Goal: Information Seeking & Learning: Learn about a topic

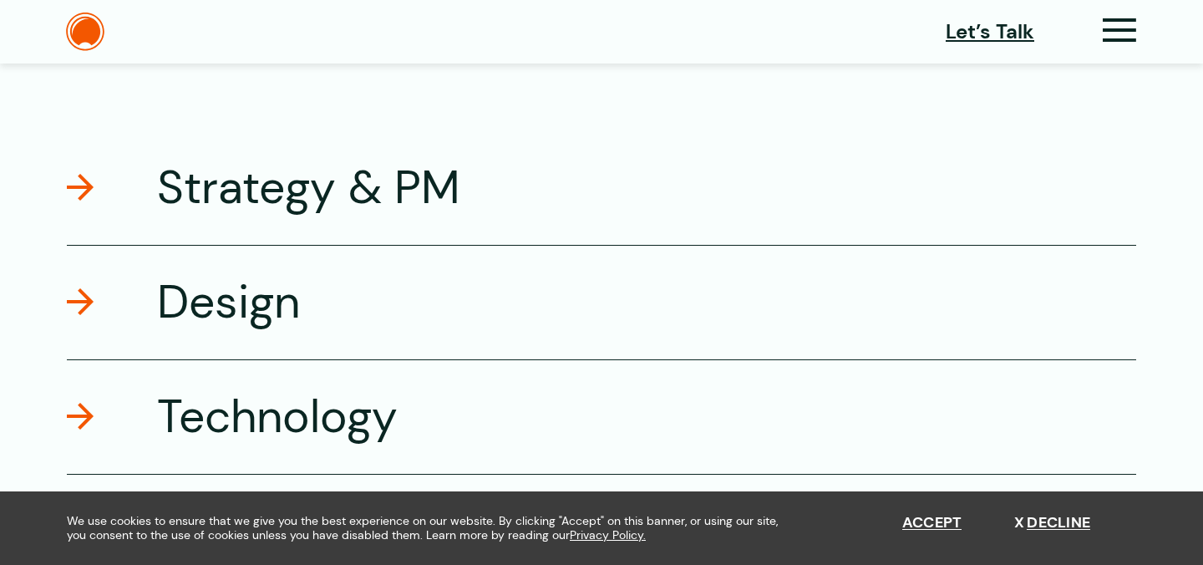
scroll to position [2836, 0]
click at [291, 206] on h3 "Strategy & PM" at bounding box center [308, 188] width 303 height 59
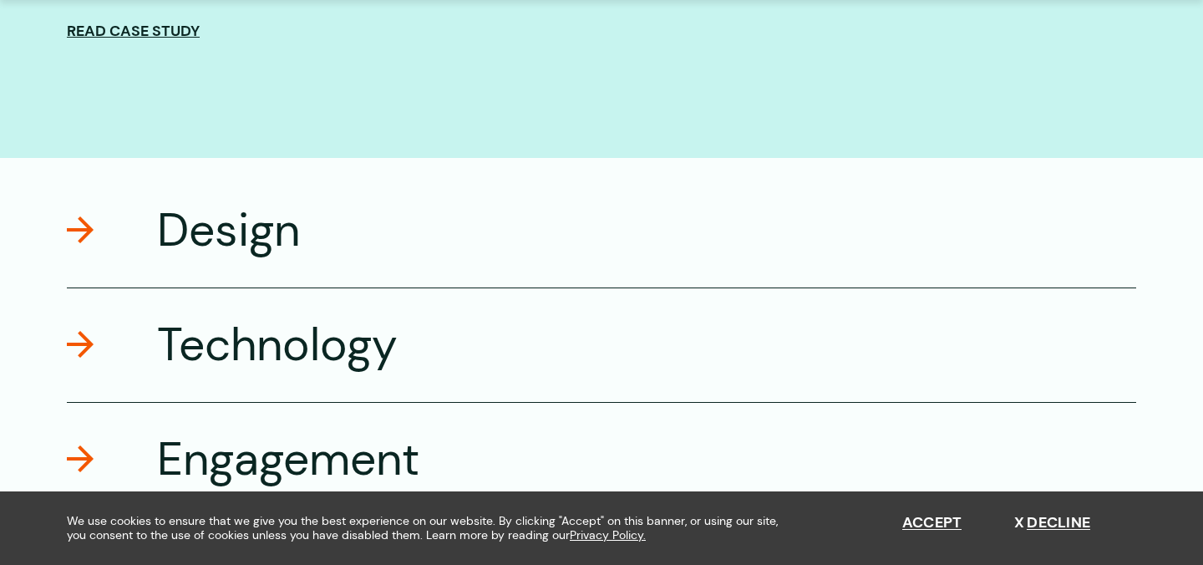
scroll to position [3766, 0]
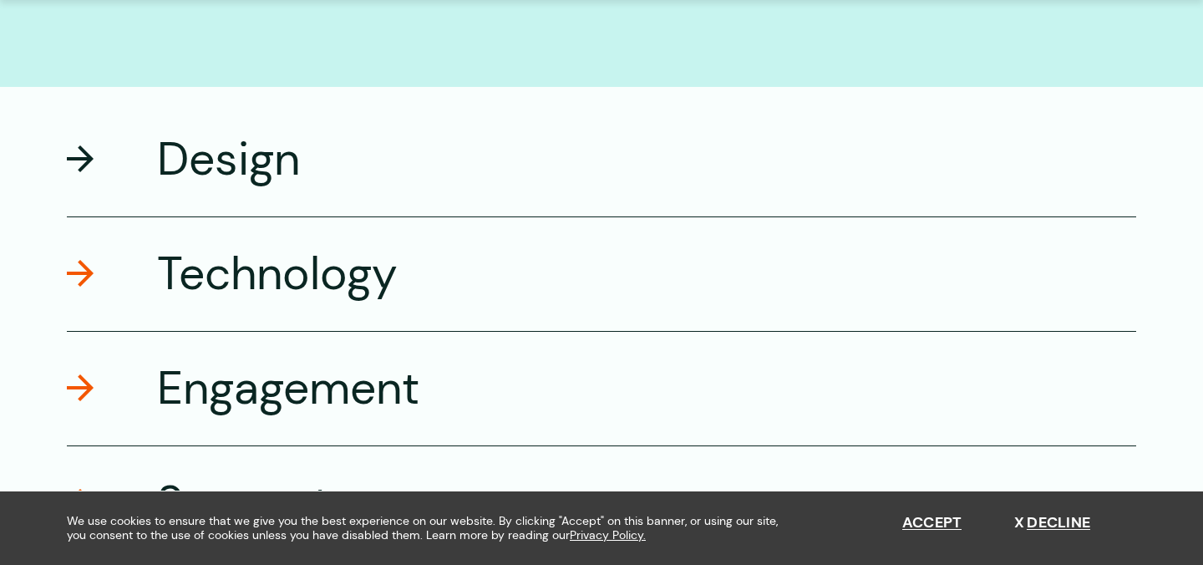
click at [280, 161] on h3 "Design" at bounding box center [228, 159] width 143 height 59
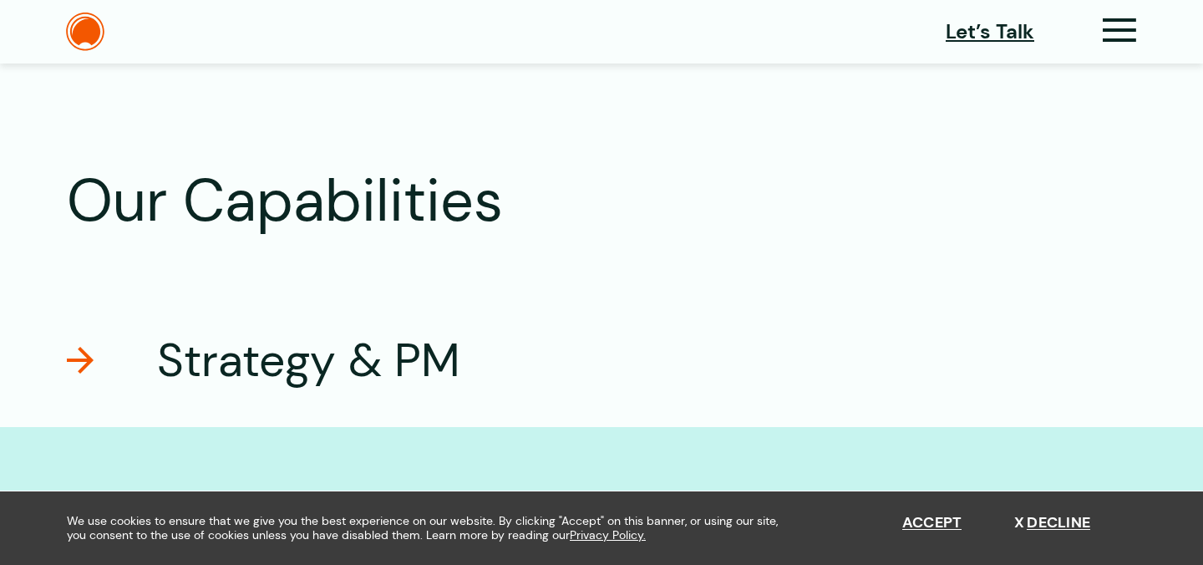
scroll to position [2549, 0]
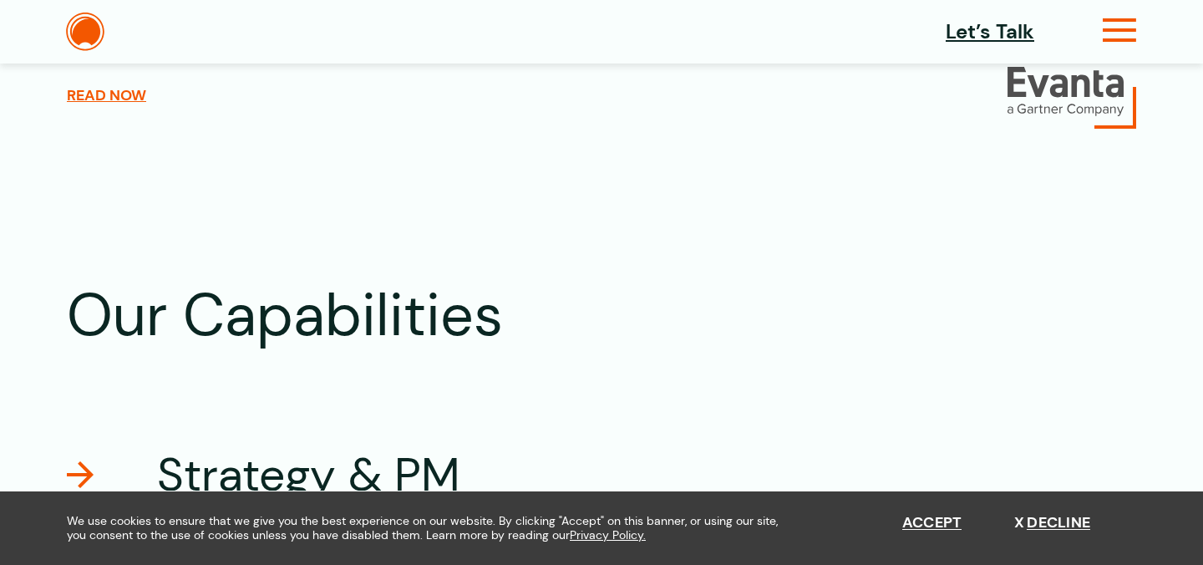
click at [1115, 28] on icon at bounding box center [1120, 37] width 34 height 18
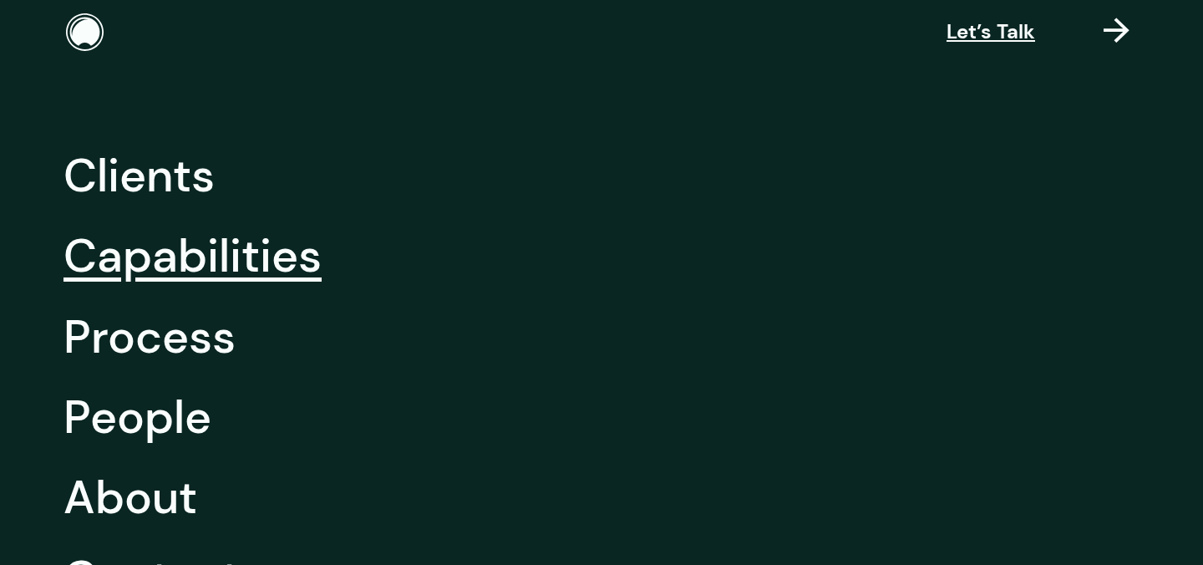
click at [218, 261] on link "Capabilities" at bounding box center [193, 256] width 258 height 80
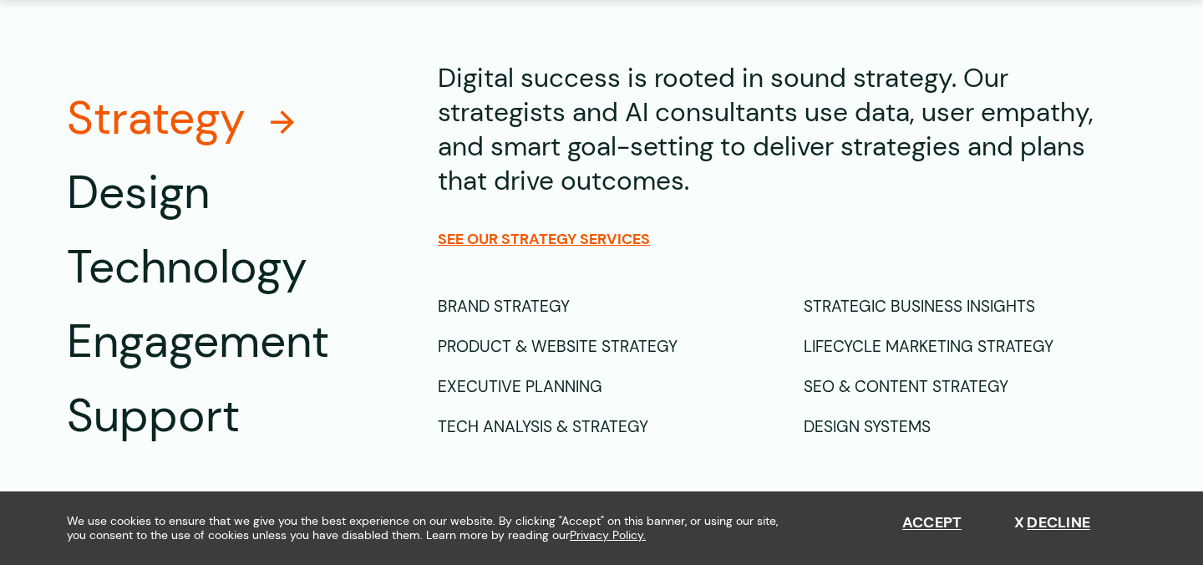
scroll to position [1052, 0]
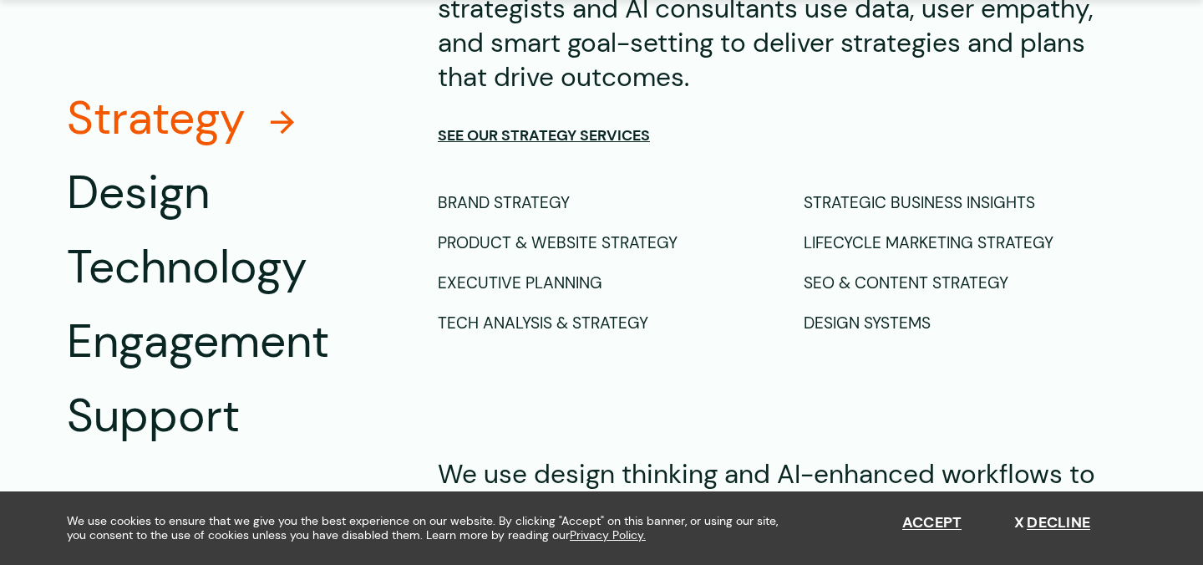
click at [572, 136] on span "See our Strategy Services" at bounding box center [544, 135] width 212 height 18
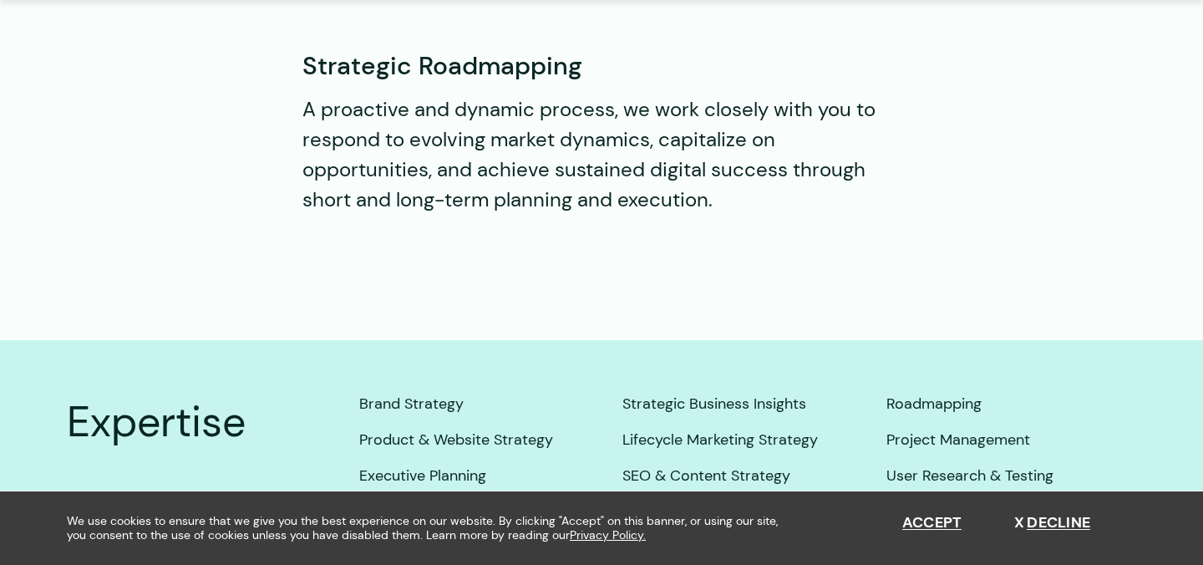
scroll to position [2460, 0]
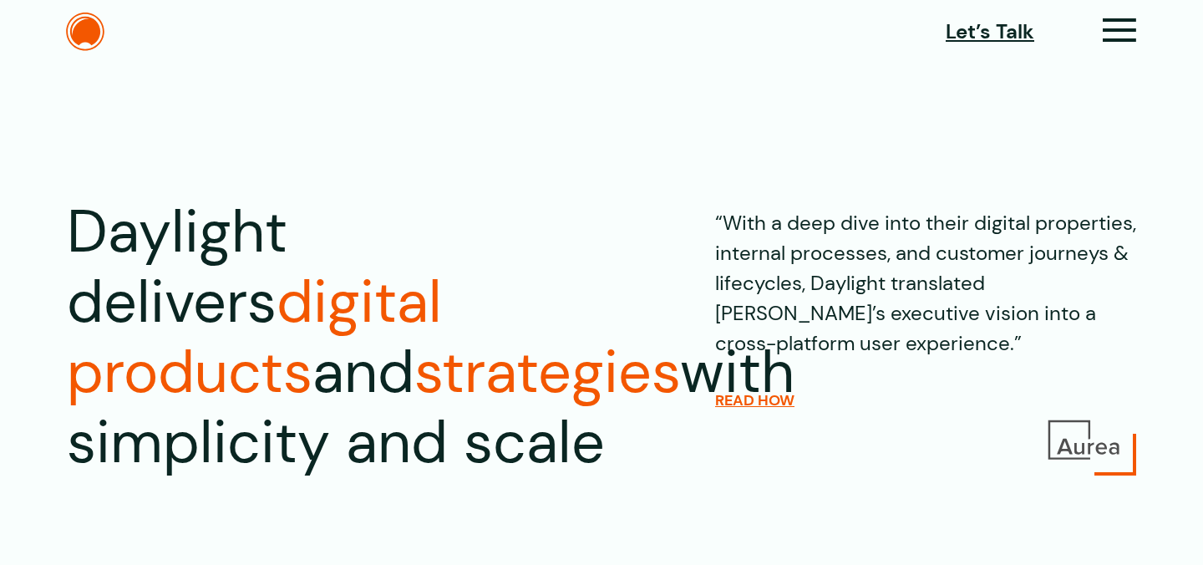
scroll to position [2548, 0]
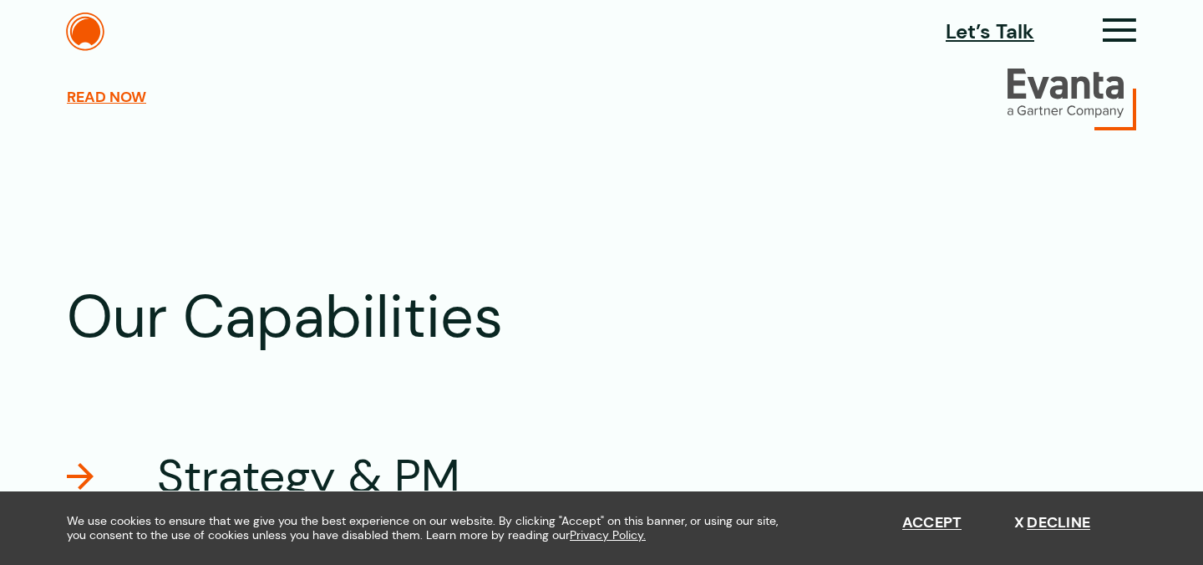
click at [301, 487] on h3 "Strategy & PM" at bounding box center [308, 476] width 303 height 59
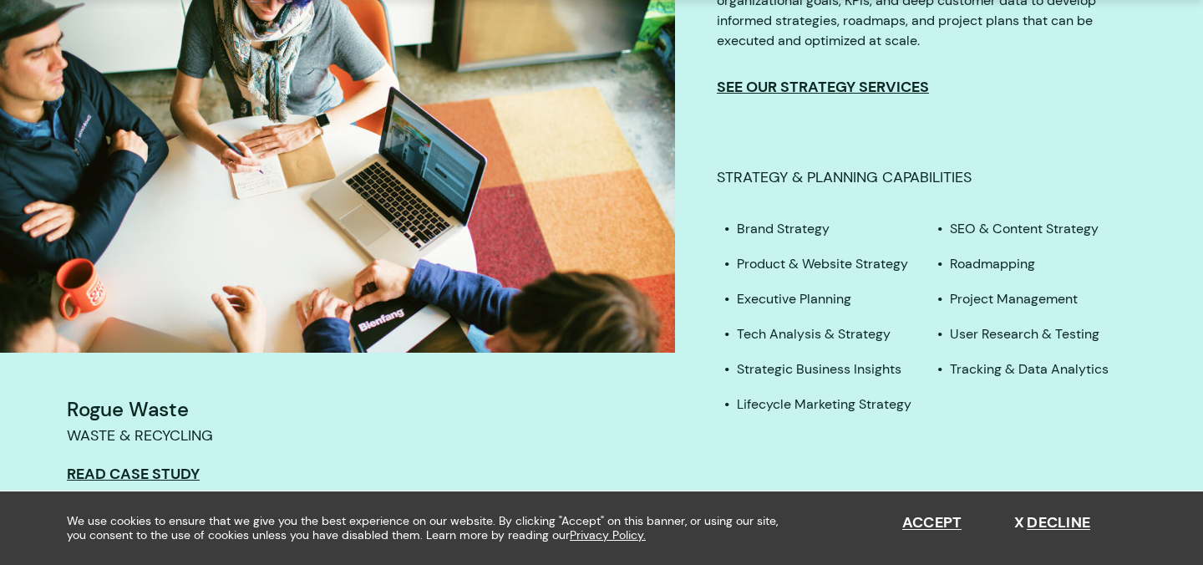
scroll to position [3347, 0]
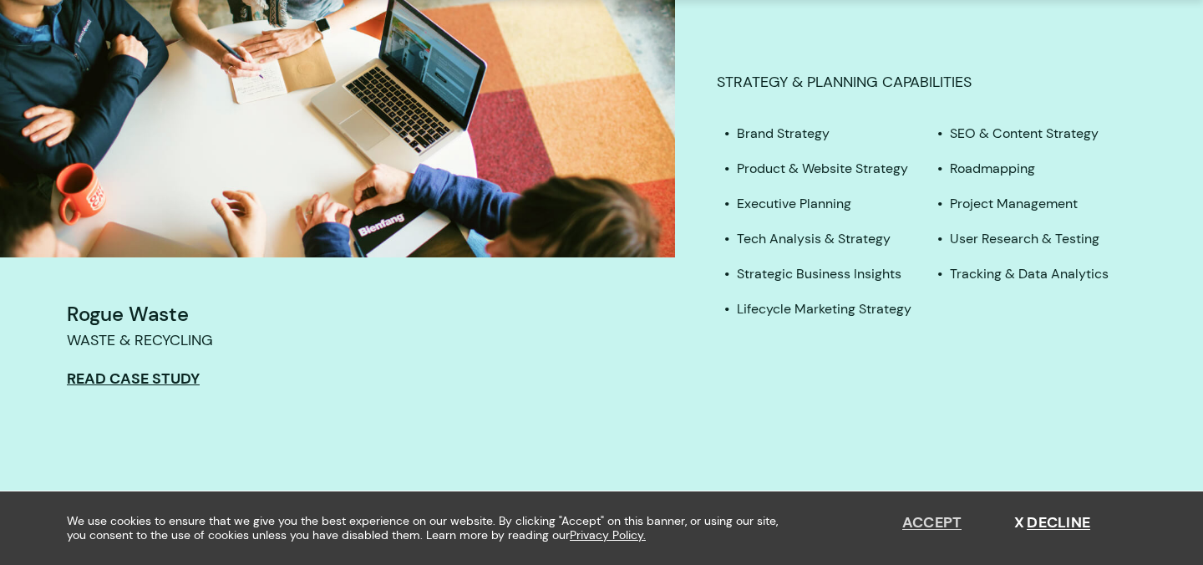
click at [940, 521] on button "Accept" at bounding box center [932, 523] width 60 height 18
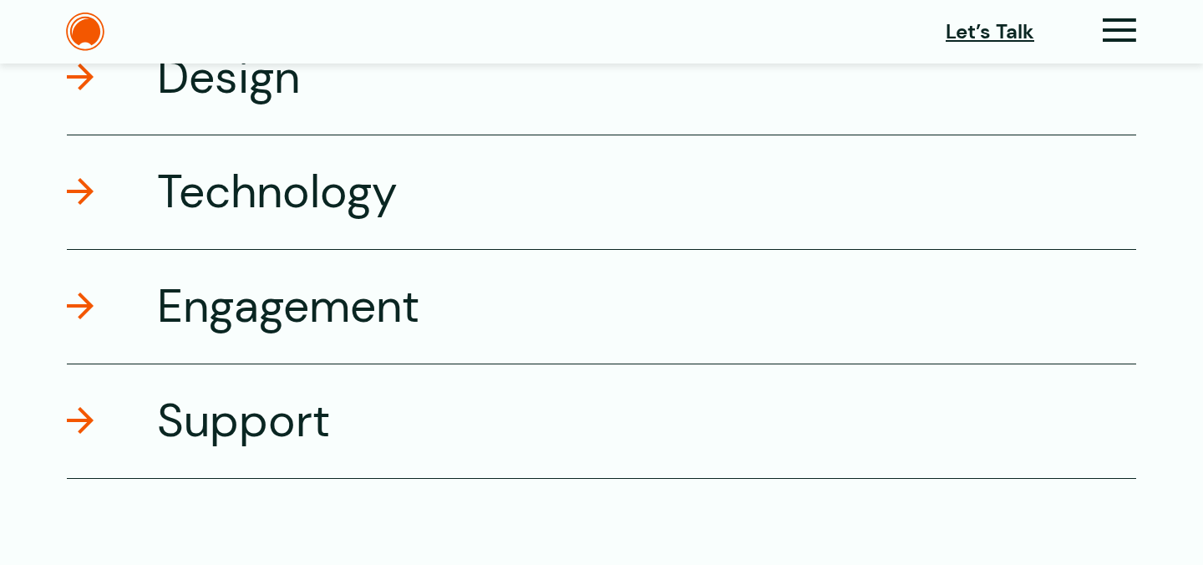
scroll to position [3793, 0]
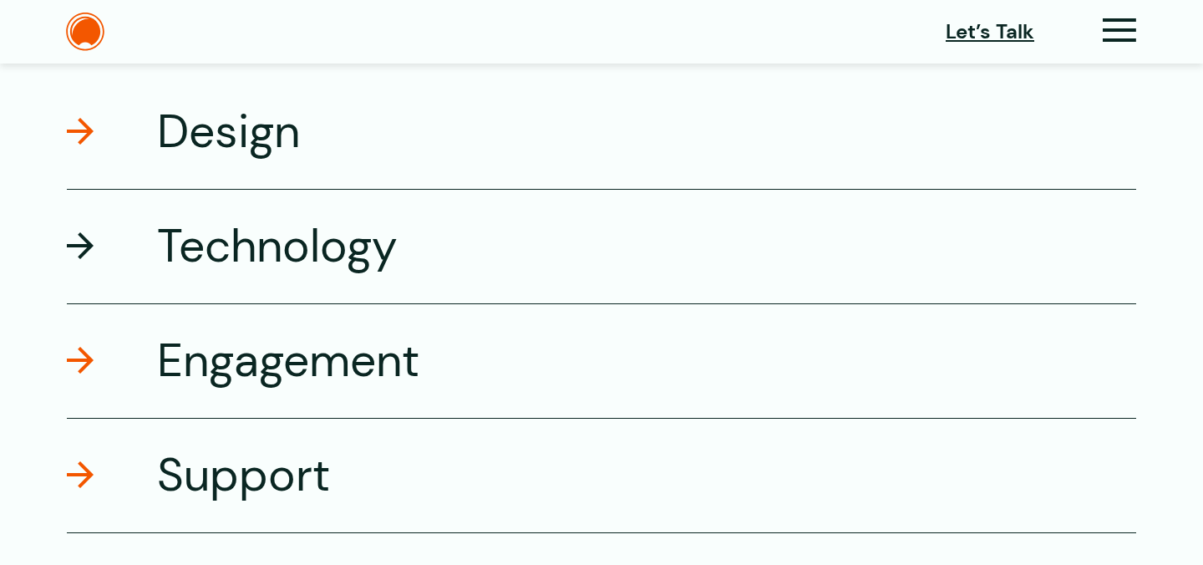
click at [497, 251] on div "Technology" at bounding box center [601, 246] width 1069 height 114
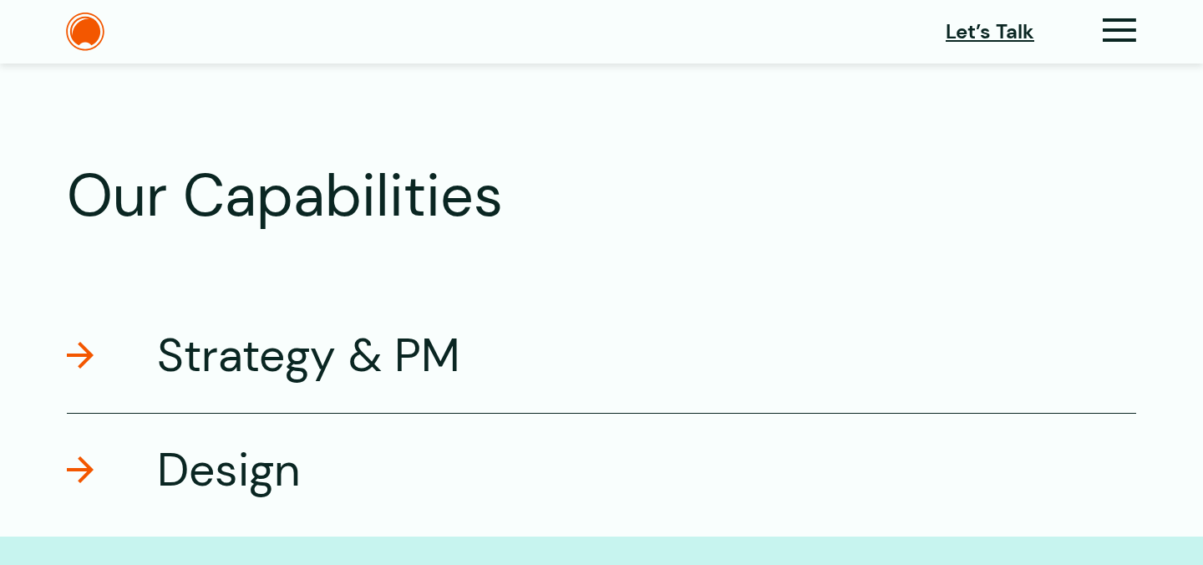
scroll to position [2658, 0]
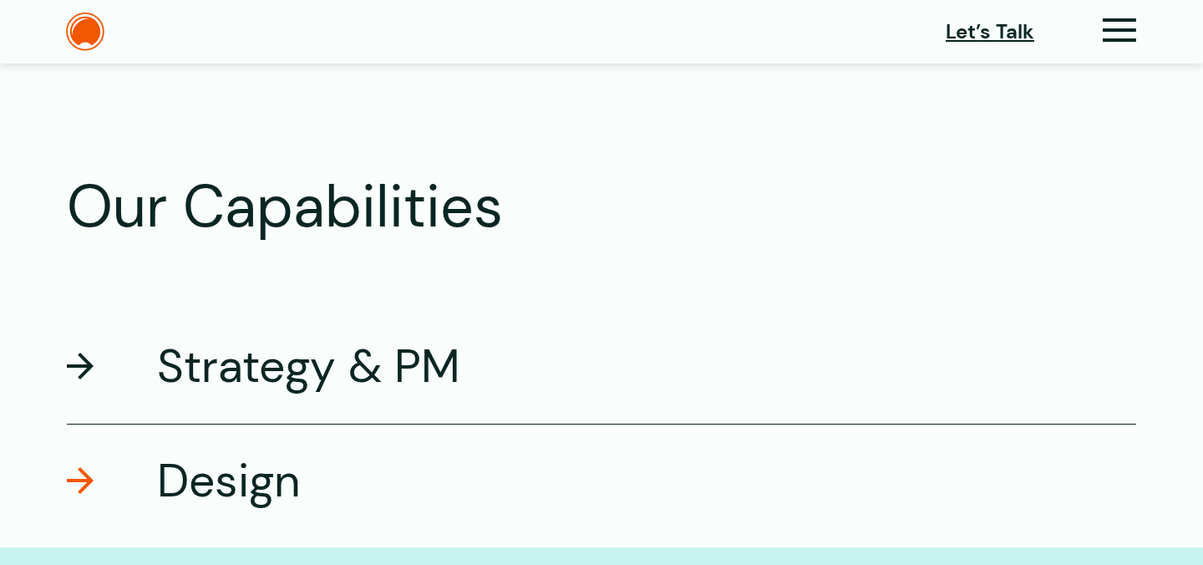
click at [287, 358] on h3 "Strategy & PM" at bounding box center [308, 366] width 303 height 59
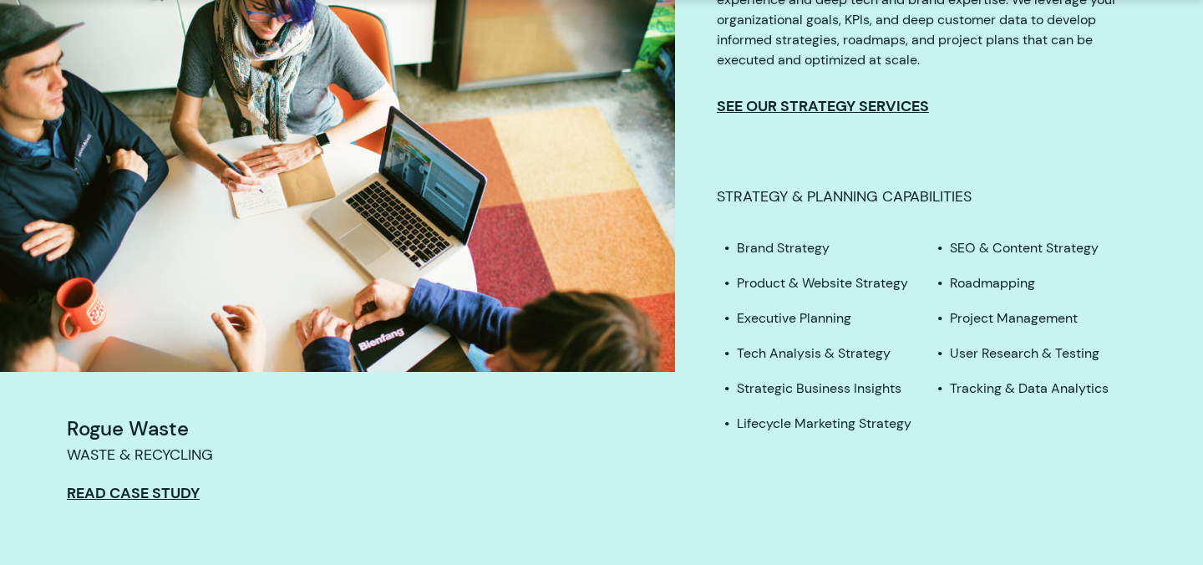
scroll to position [3233, 0]
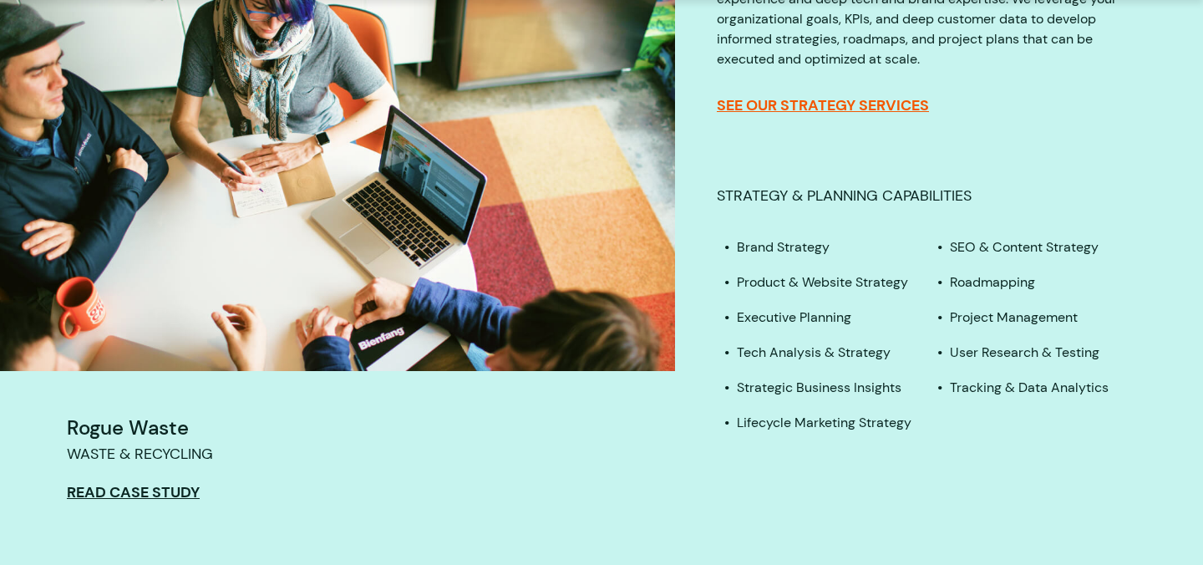
click at [856, 99] on span "See our Strategy Services" at bounding box center [823, 105] width 212 height 18
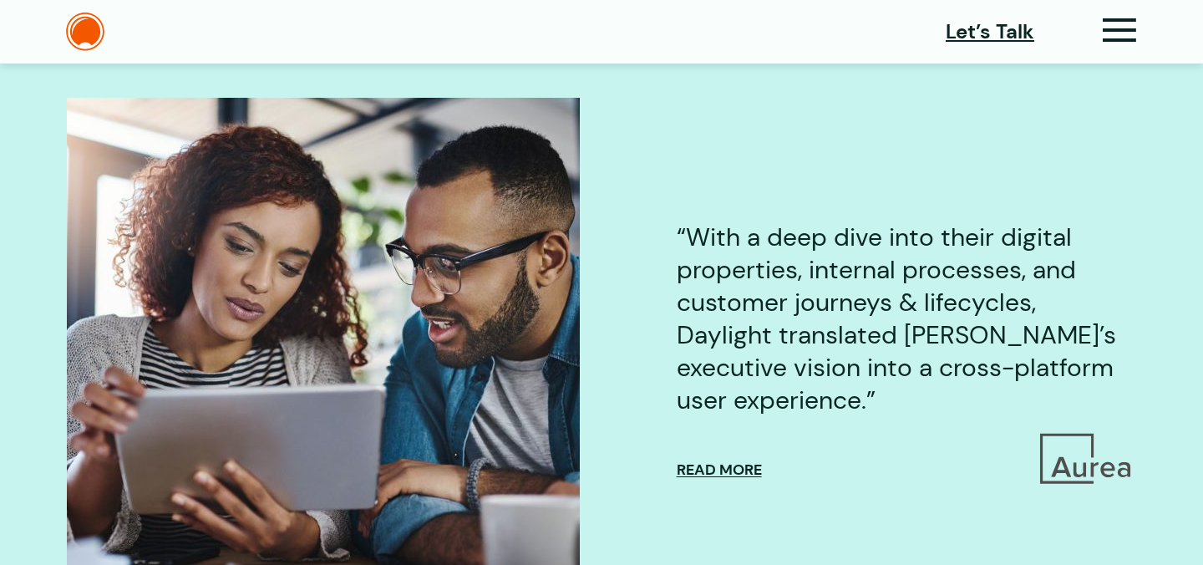
scroll to position [331, 0]
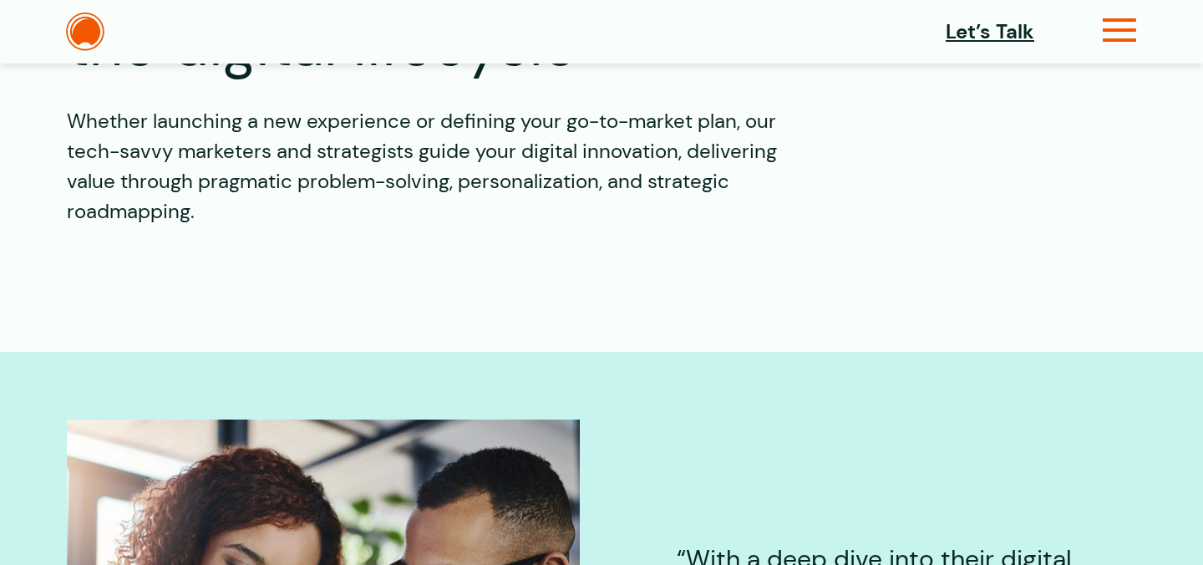
click at [1130, 31] on icon at bounding box center [1120, 37] width 34 height 18
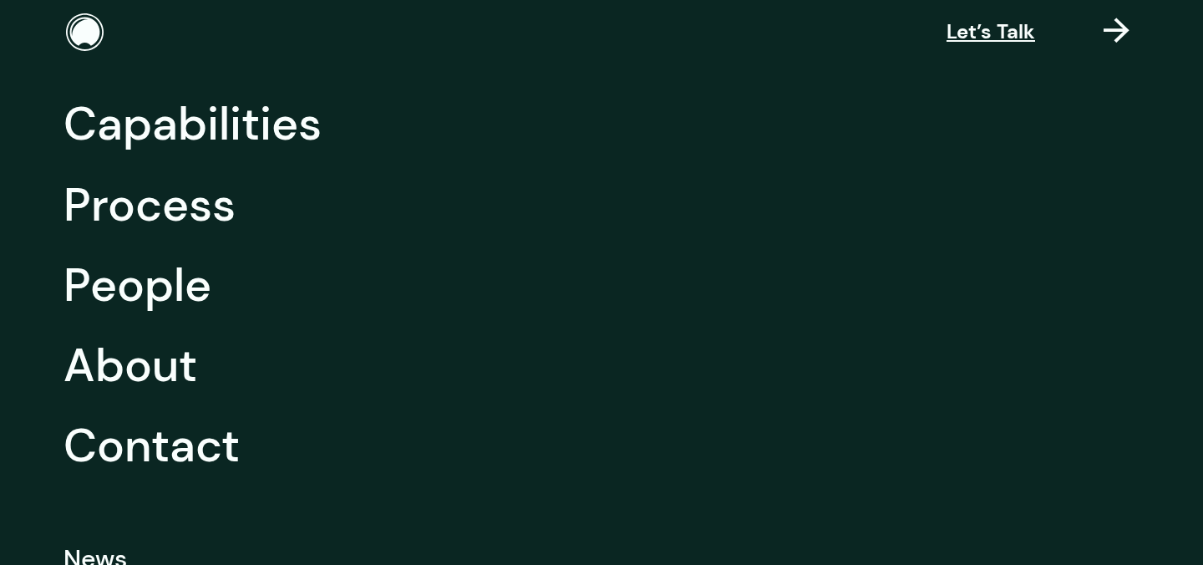
scroll to position [130, 0]
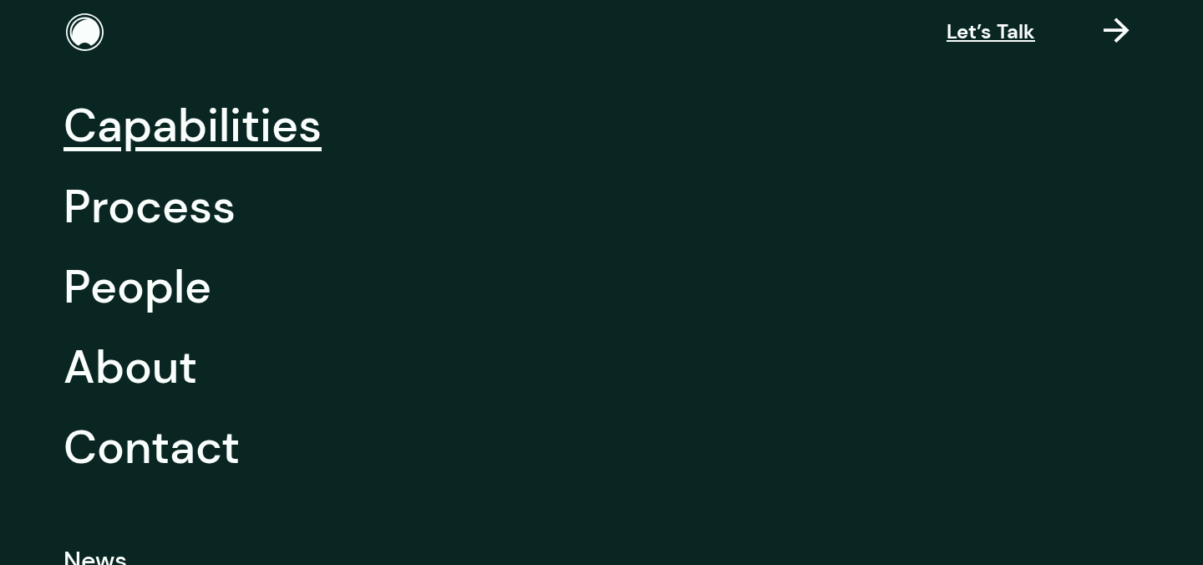
click at [216, 130] on link "Capabilities" at bounding box center [193, 125] width 258 height 80
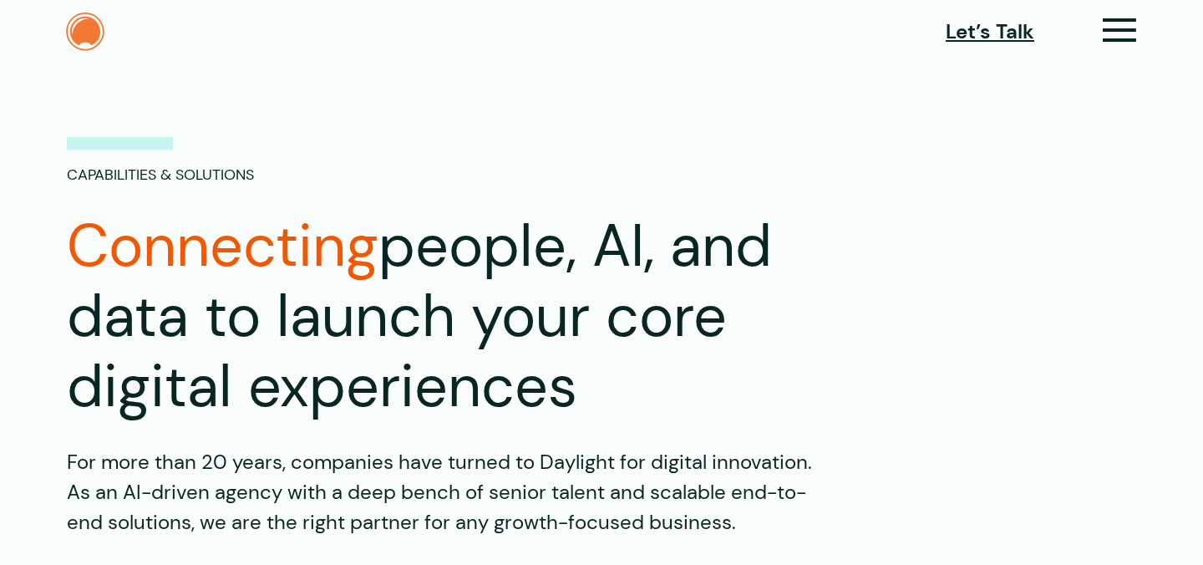
click at [81, 32] on img at bounding box center [85, 32] width 38 height 38
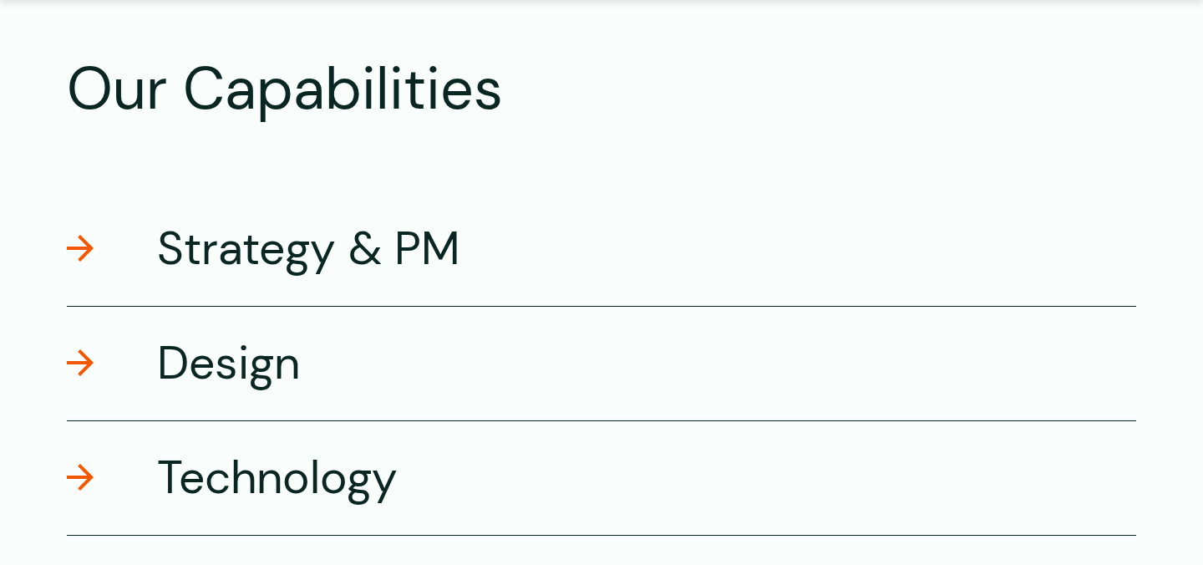
scroll to position [2797, 0]
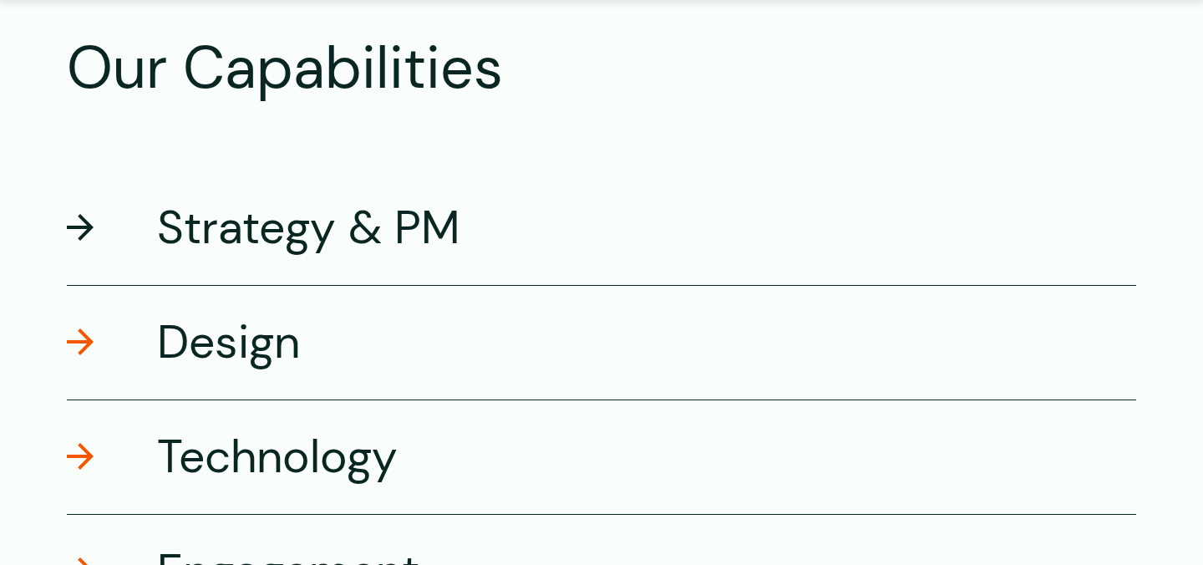
click at [223, 210] on h3 "Strategy & PM" at bounding box center [308, 227] width 303 height 59
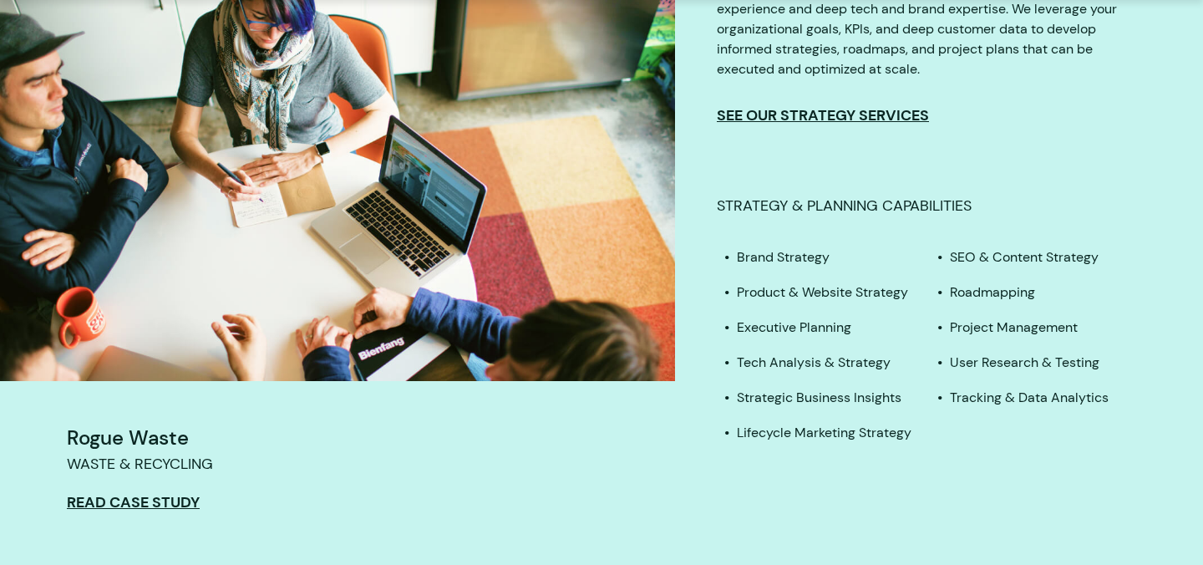
scroll to position [3200, 0]
